Goal: Task Accomplishment & Management: Complete application form

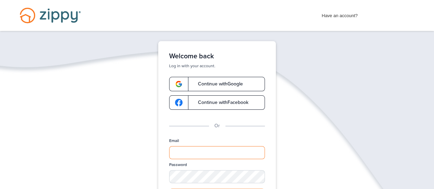
click at [181, 150] on input "Email" at bounding box center [217, 152] width 96 height 13
type input "**********"
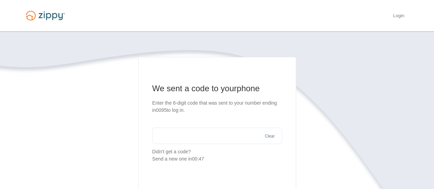
click at [203, 142] on input "text" at bounding box center [217, 136] width 130 height 16
type input "******"
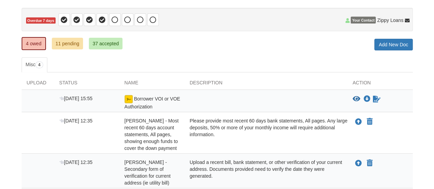
scroll to position [60, 0]
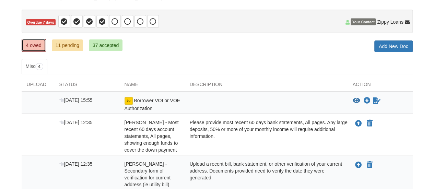
click at [29, 47] on link "4 owed" at bounding box center [34, 45] width 24 height 13
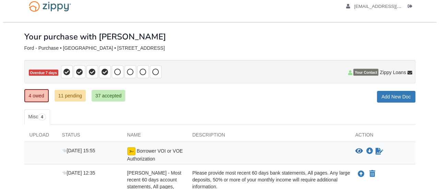
scroll to position [8, 0]
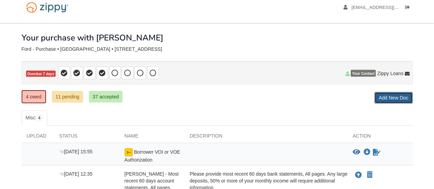
click at [403, 93] on link "Add New Doc" at bounding box center [393, 98] width 38 height 12
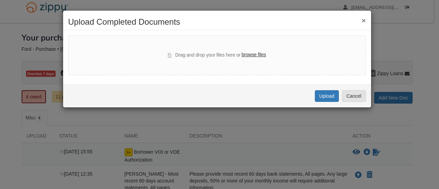
click at [253, 54] on label "browse files" at bounding box center [253, 55] width 24 height 8
click at [0, 0] on input "browse files" at bounding box center [0, 0] width 0 height 0
select select "****"
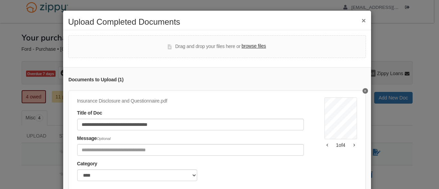
click at [353, 145] on icon "button" at bounding box center [354, 144] width 2 height 3
click at [353, 144] on icon "button" at bounding box center [353, 145] width 1 height 3
click at [351, 145] on button "button" at bounding box center [354, 145] width 6 height 4
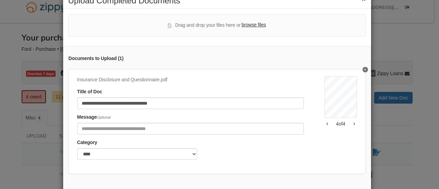
scroll to position [60, 0]
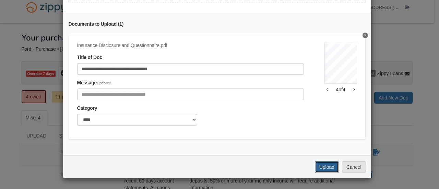
click at [325, 168] on button "Upload" at bounding box center [327, 167] width 24 height 12
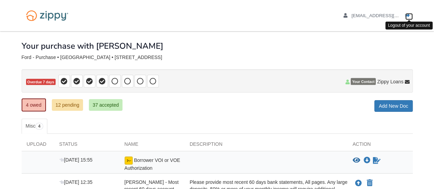
click at [407, 16] on icon "Log out" at bounding box center [407, 15] width 5 height 5
